Goal: Transaction & Acquisition: Purchase product/service

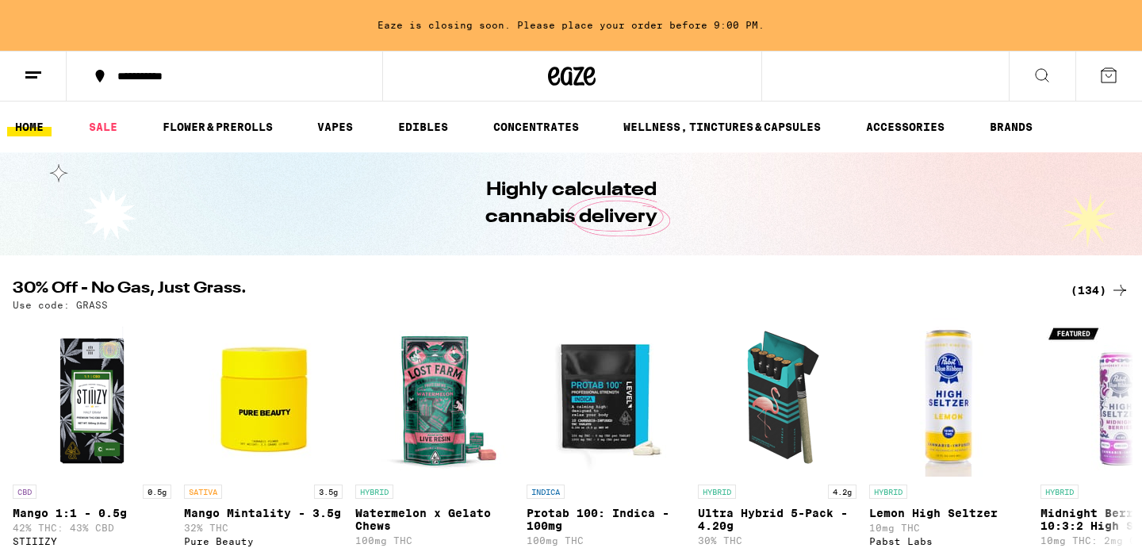
click at [1114, 78] on icon at bounding box center [1108, 75] width 19 height 19
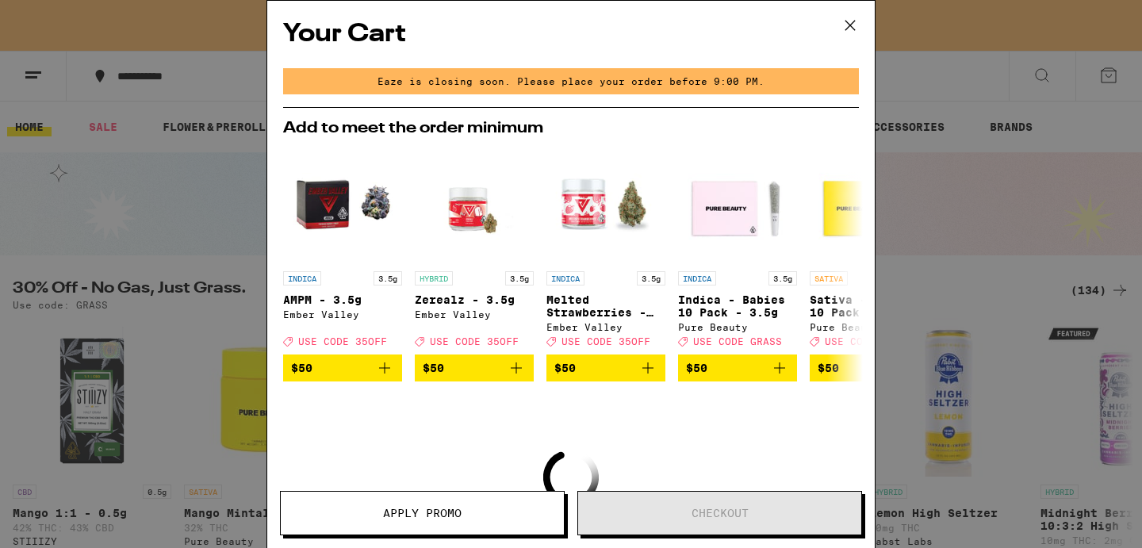
scroll to position [168, 0]
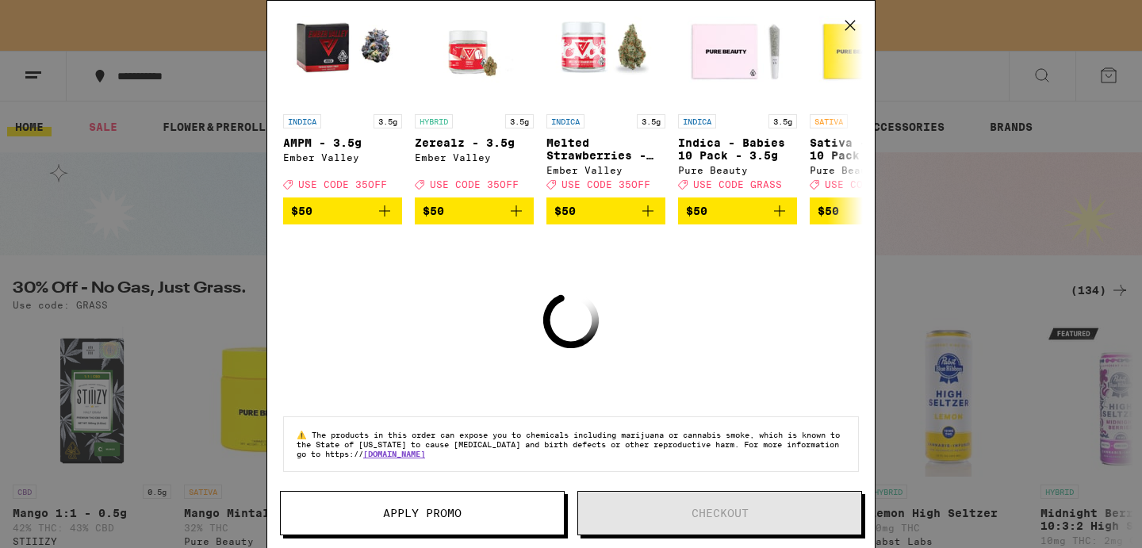
click at [862, 16] on button at bounding box center [850, 26] width 49 height 51
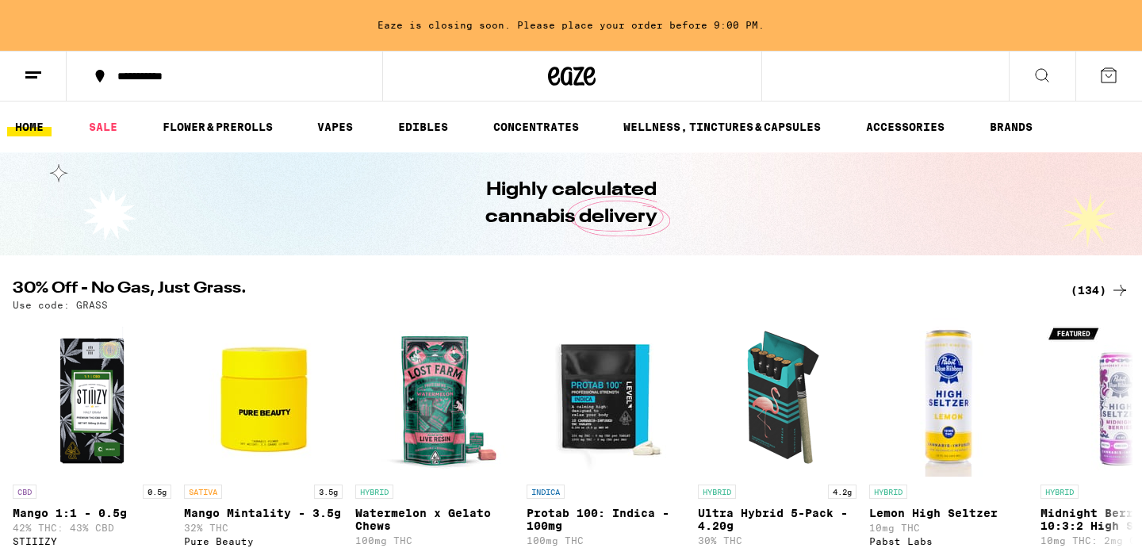
click at [1114, 81] on icon at bounding box center [1108, 75] width 19 height 19
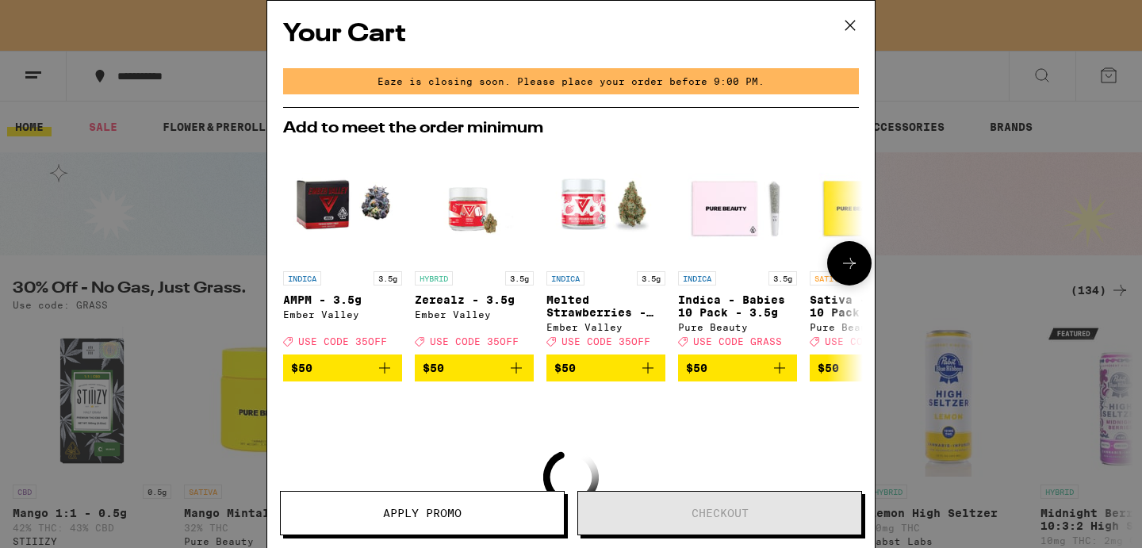
scroll to position [168, 0]
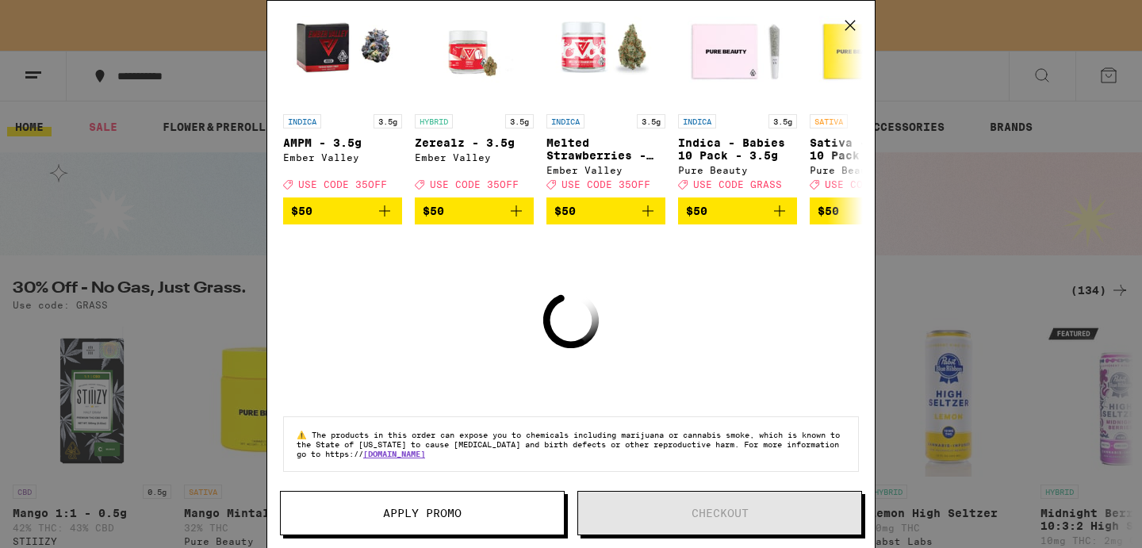
click at [850, 19] on icon at bounding box center [850, 25] width 24 height 24
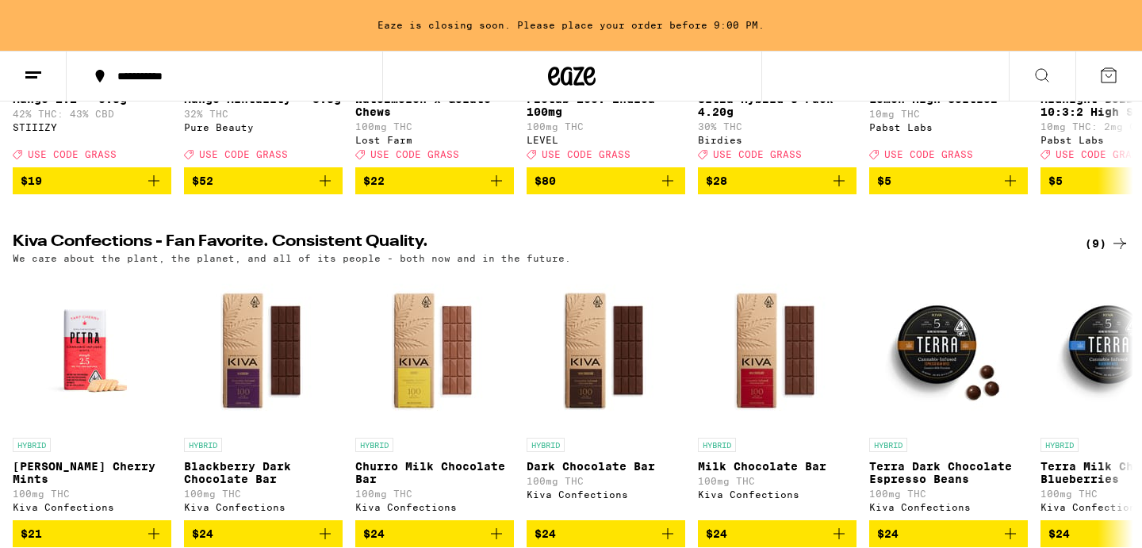
scroll to position [505, 0]
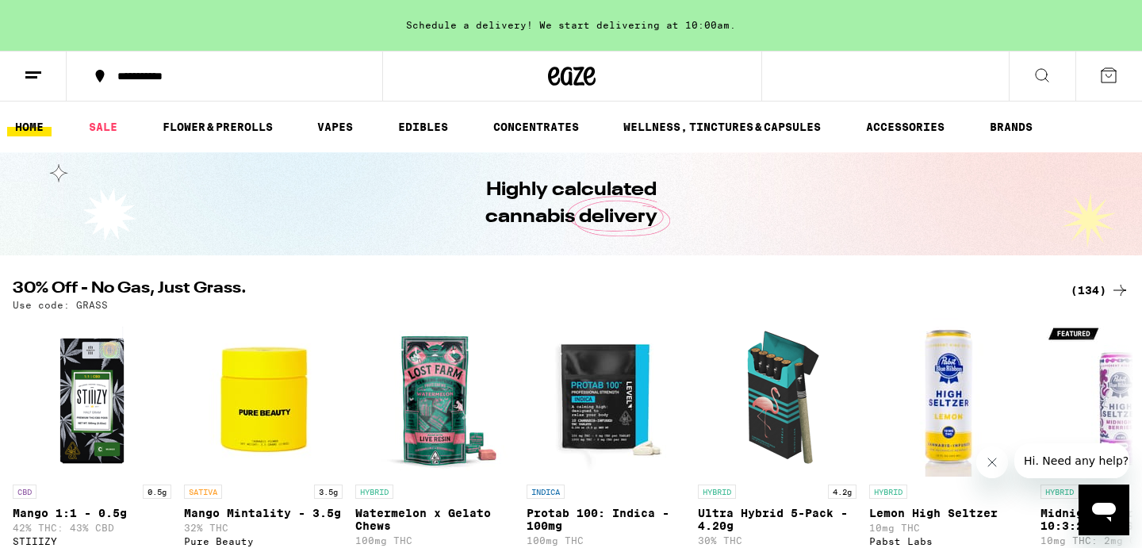
click at [1121, 84] on button at bounding box center [1109, 76] width 67 height 49
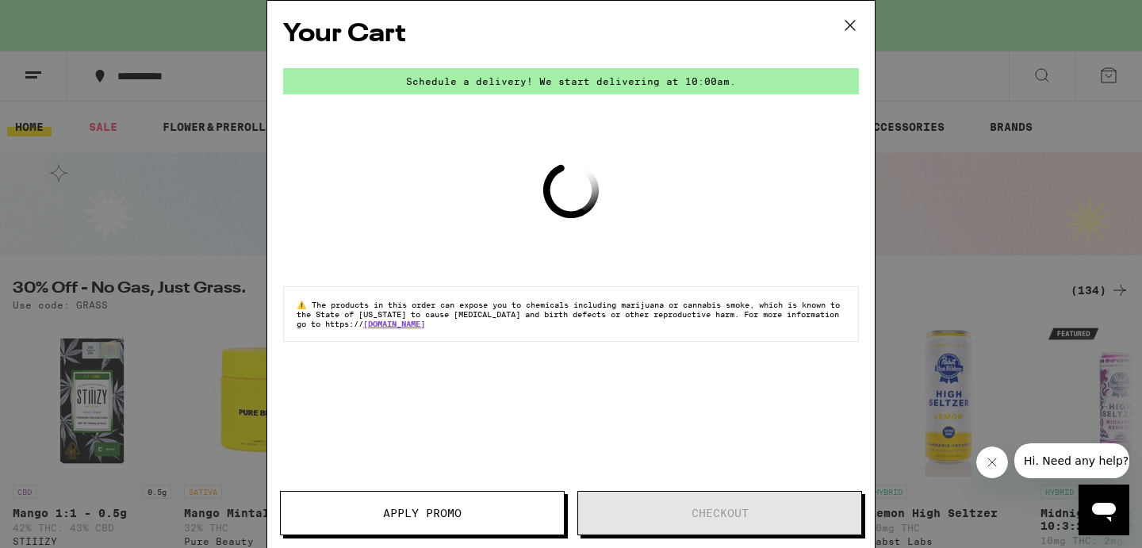
click at [848, 20] on icon at bounding box center [850, 25] width 24 height 24
